Goal: Navigation & Orientation: Find specific page/section

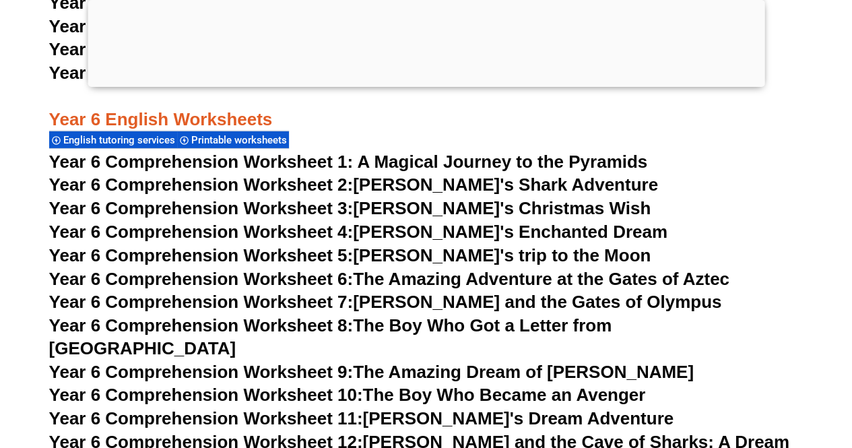
scroll to position [7260, 0]
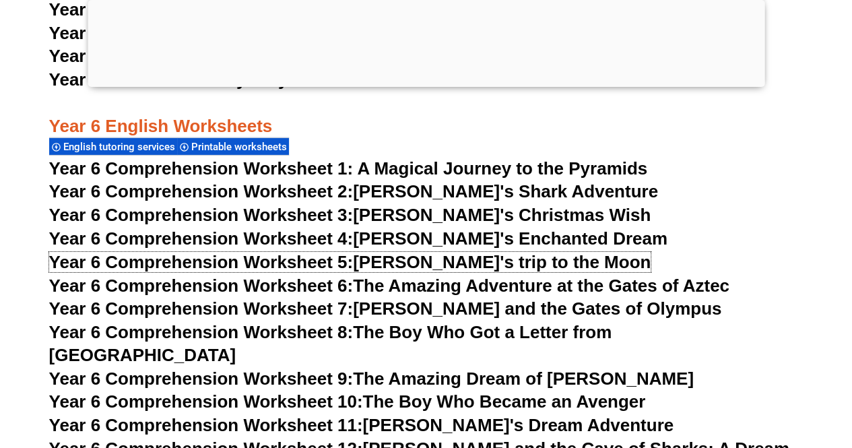
click at [460, 258] on link "Year 6 Comprehension Worksheet 5: Emily's trip to the Moon" at bounding box center [350, 262] width 602 height 20
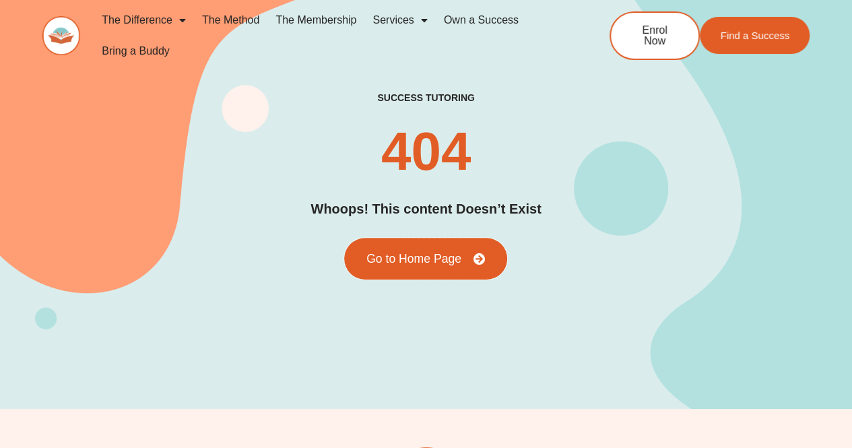
click at [425, 255] on span "Go to Home Page" at bounding box center [413, 258] width 95 height 12
click at [457, 257] on span "Go to Home Page" at bounding box center [413, 258] width 95 height 12
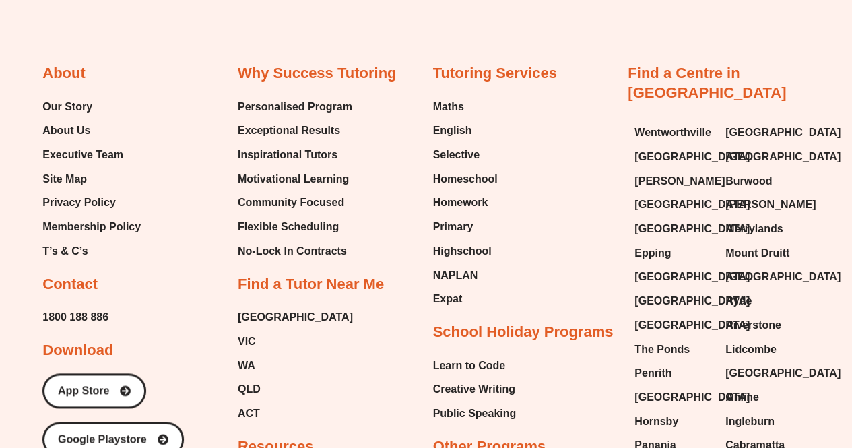
scroll to position [640, 0]
click at [458, 272] on span "NAPLAN" at bounding box center [455, 275] width 45 height 20
